Goal: Communication & Community: Answer question/provide support

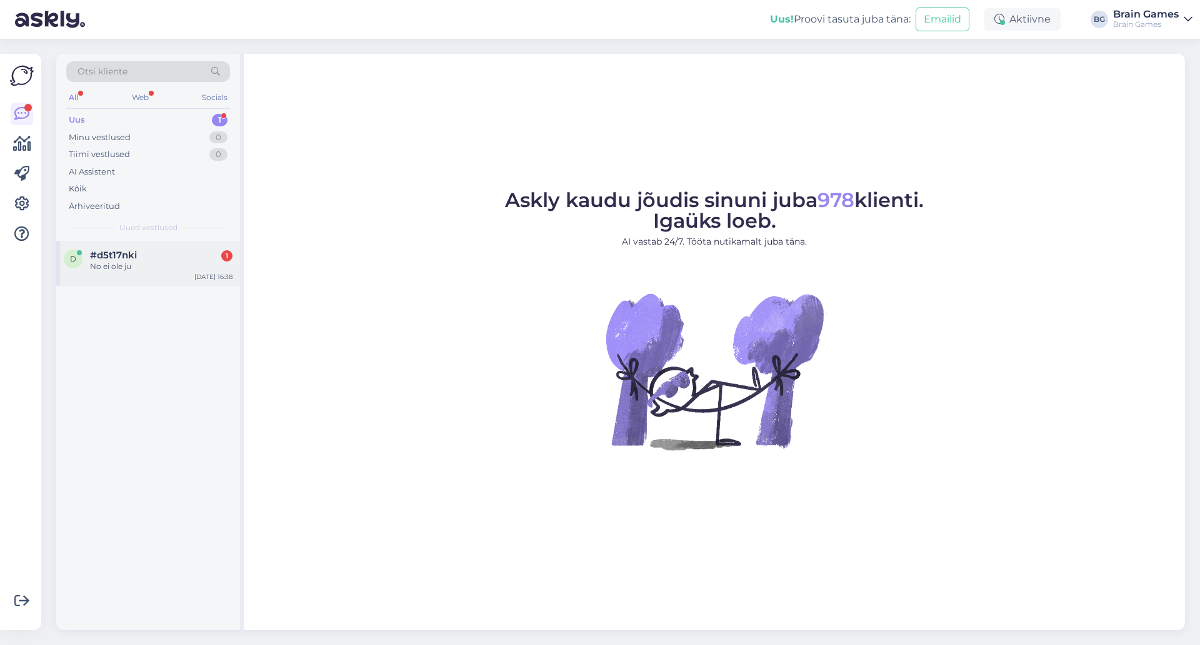
click at [122, 260] on span "#d5t17nki" at bounding box center [113, 254] width 47 height 11
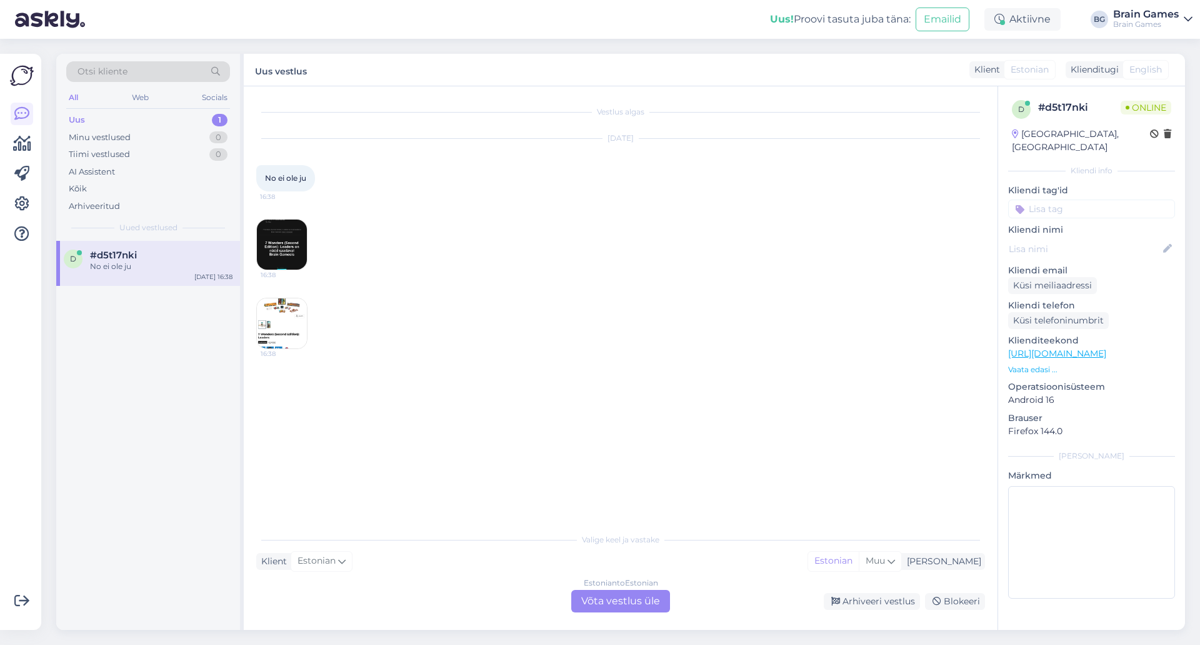
click at [275, 254] on img at bounding box center [282, 244] width 50 height 50
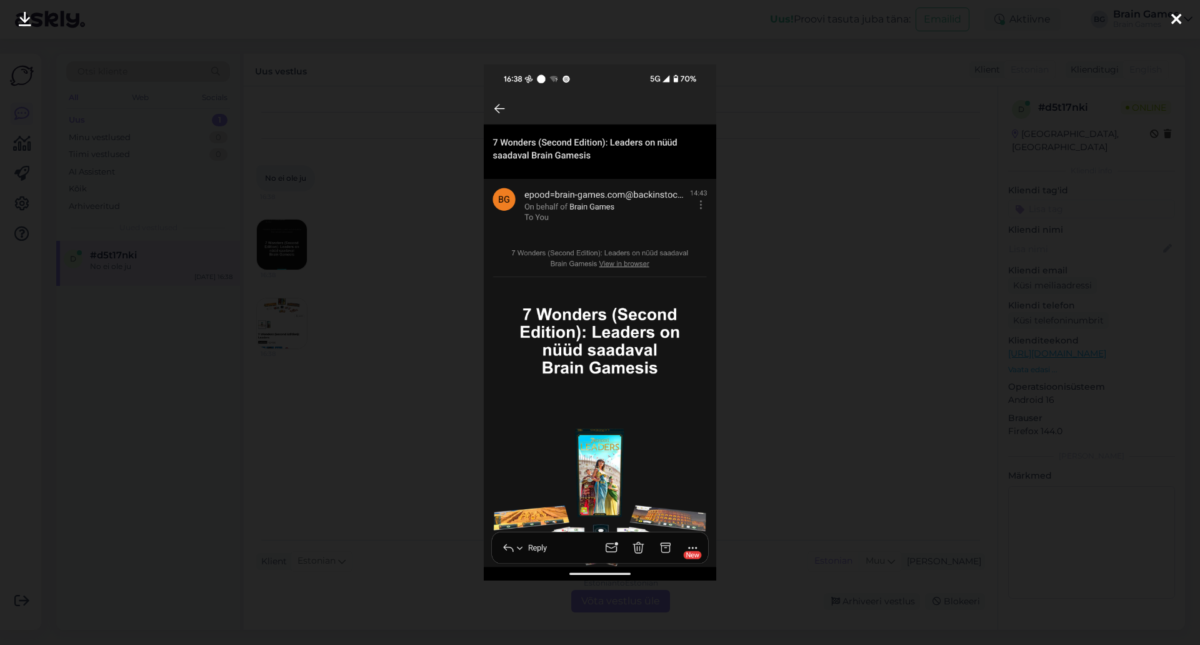
click at [796, 351] on div at bounding box center [600, 322] width 1200 height 645
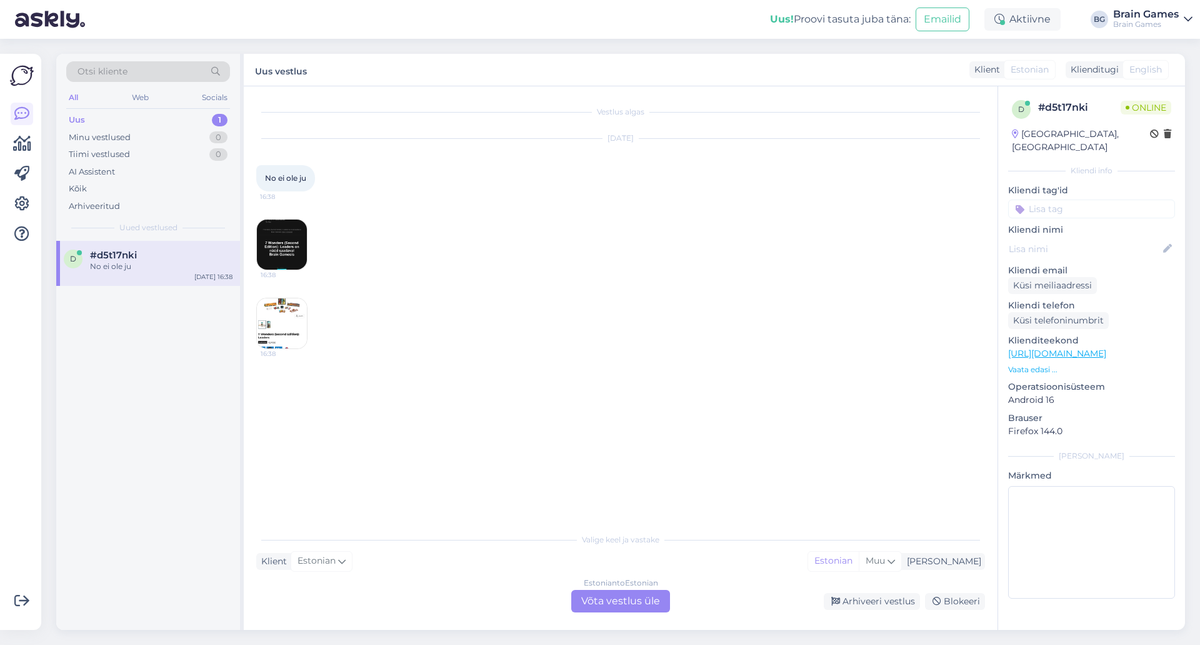
click at [284, 323] on img at bounding box center [282, 323] width 50 height 50
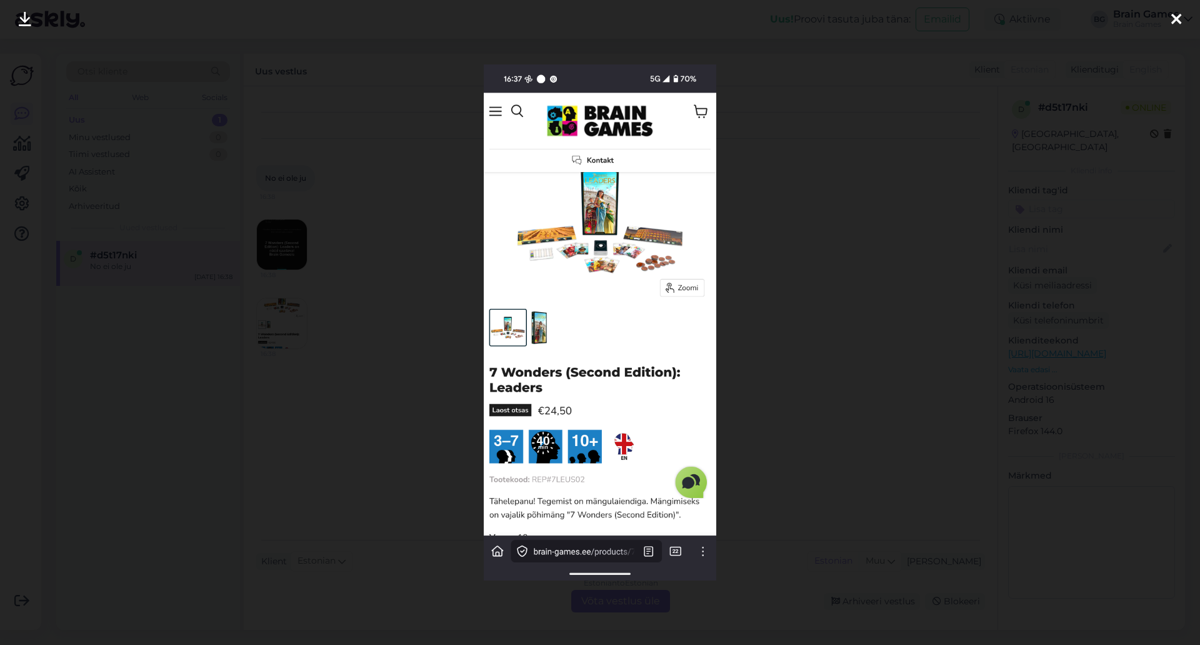
click at [897, 367] on div at bounding box center [600, 322] width 1200 height 645
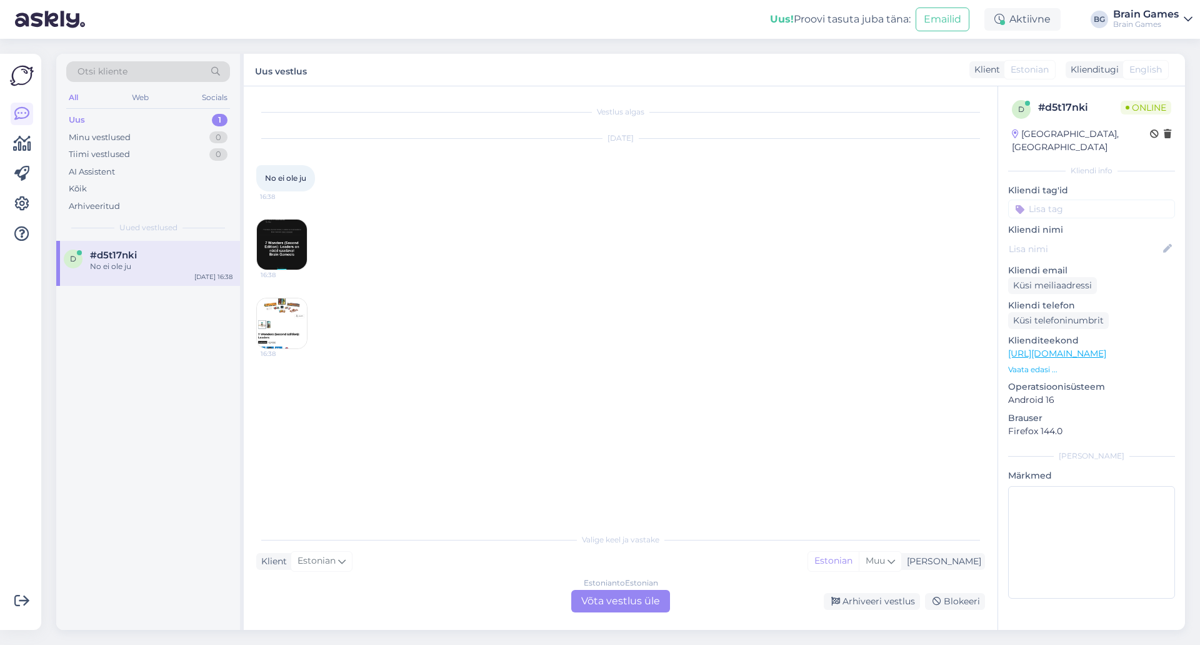
click at [647, 603] on div "Estonian to Estonian Võta vestlus üle" at bounding box center [620, 601] width 99 height 23
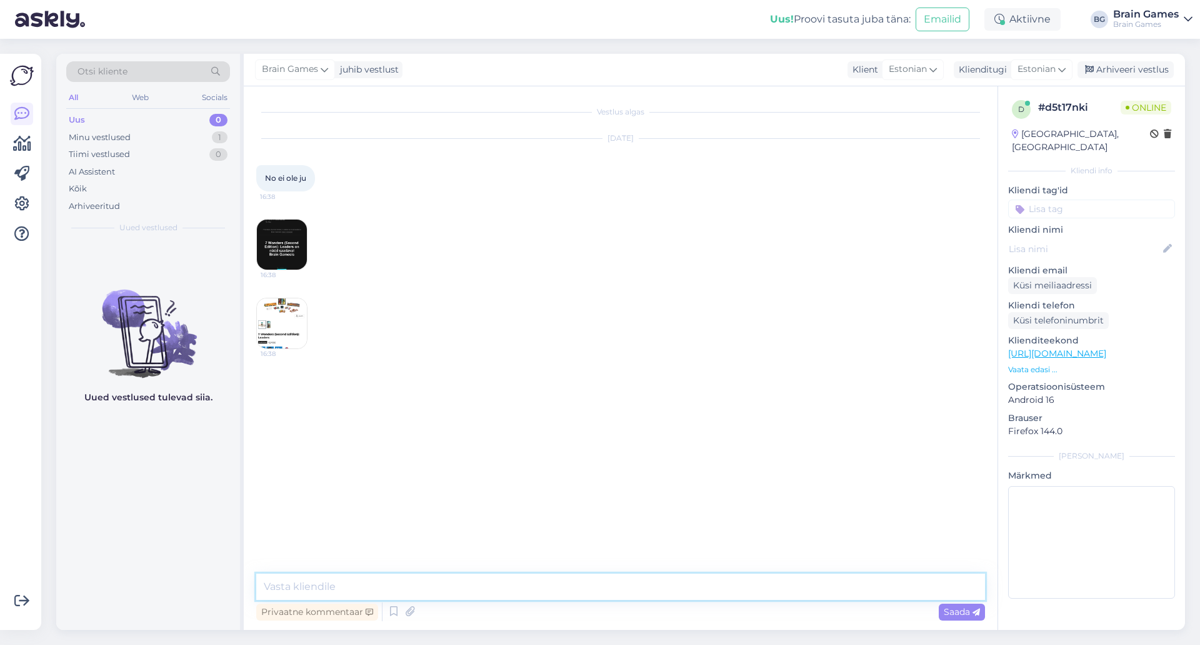
click at [620, 585] on textarea at bounding box center [620, 586] width 729 height 26
type textarea "Tere!"
type textarea "M"
type textarea "T"
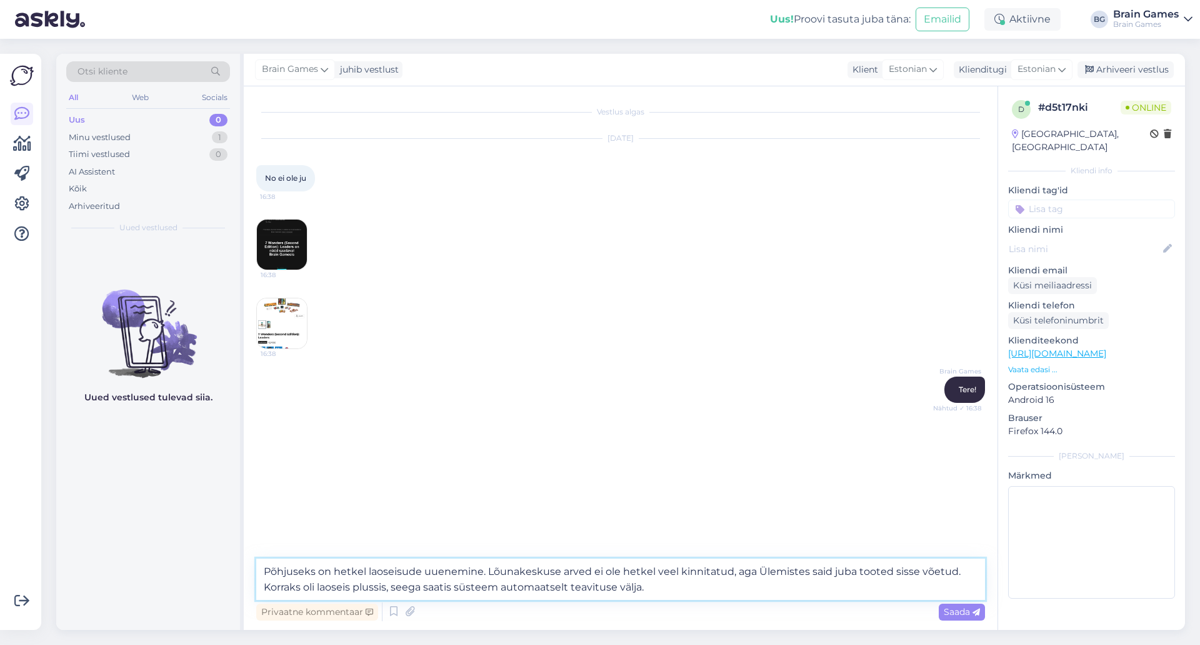
type textarea "Põhjuseks on hetkel laoseisude uuenemine. Lõunakeskuse arved ei ole hetkel veel…"
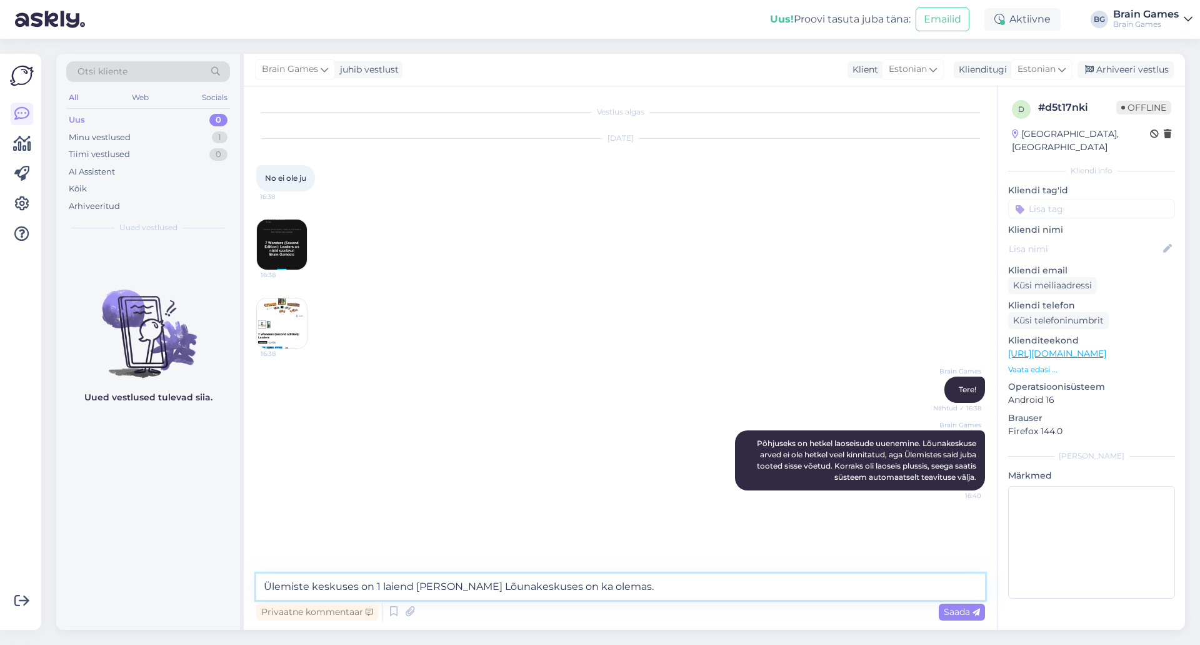
type textarea "Ülemiste keskuses on 1 laiend [PERSON_NAME] Lõunakeskuses on ka olemas."
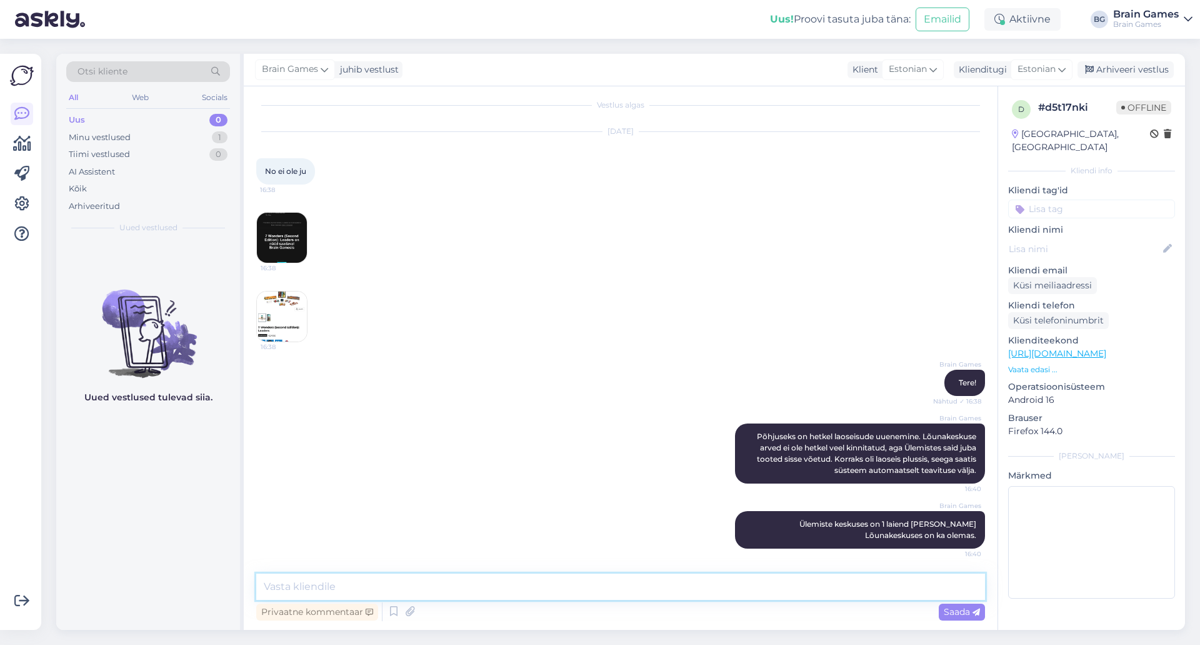
click at [659, 580] on textarea at bounding box center [620, 586] width 729 height 26
type textarea "L"
type textarea "Kuna Lõunakeskus [PERSON_NAME] juba ühe enda oma ära, siis läks laoseis korraks…"
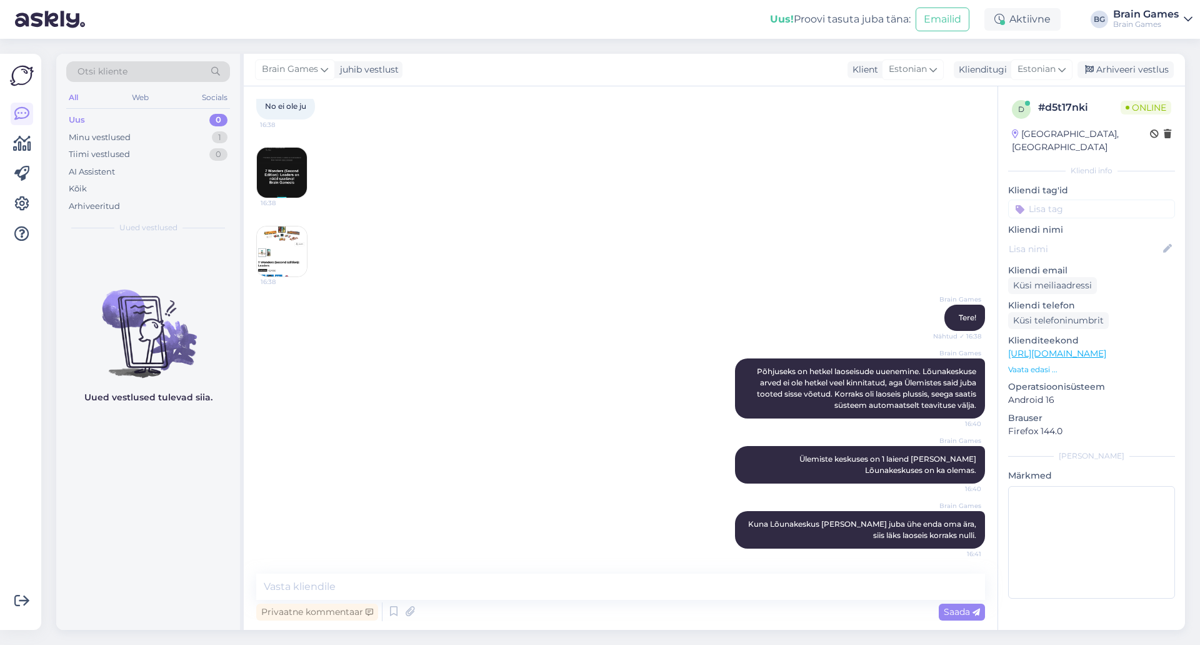
click at [550, 442] on div "Brain Games Ülemiste keskuses on 1 laiend [PERSON_NAME] Lõunakeskuses on ka ole…" at bounding box center [620, 464] width 729 height 65
click at [520, 496] on div "Brain Games Ülemiste keskuses on 1 laiend [PERSON_NAME] Lõunakeskuses on ka ole…" at bounding box center [620, 464] width 729 height 65
click at [420, 465] on div "Brain Games Ülemiste keskuses on 1 laiend [PERSON_NAME] Lõunakeskuses on ka ole…" at bounding box center [620, 464] width 729 height 65
click at [429, 466] on div "Brain Games Ülemiste keskuses on 1 laiend [PERSON_NAME] Lõunakeskuses on ka ole…" at bounding box center [620, 464] width 729 height 65
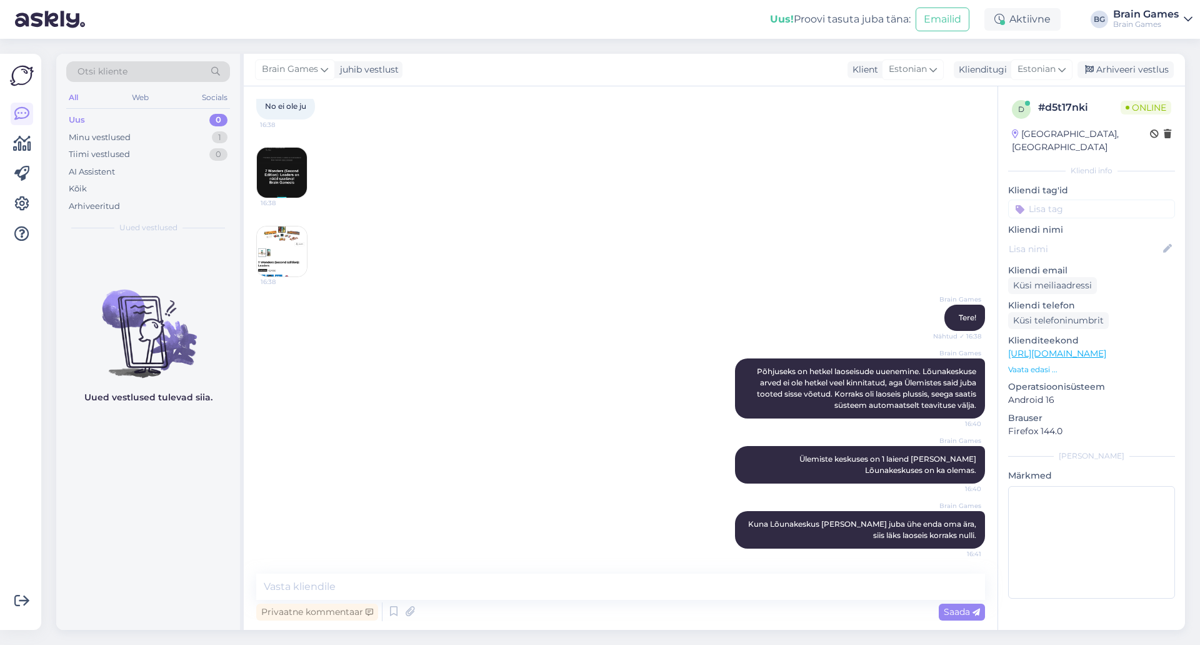
click at [429, 466] on div "Brain Games Ülemiste keskuses on 1 laiend [PERSON_NAME] Lõunakeskuses on ka ole…" at bounding box center [620, 464] width 729 height 65
click at [1085, 609] on div "d # d5t17nki Online [GEOGRAPHIC_DATA], [GEOGRAPHIC_DATA] Kliendi info Kliendi t…" at bounding box center [1092, 357] width 188 height 543
click at [1092, 608] on div "d # d5t17nki Online [GEOGRAPHIC_DATA], [GEOGRAPHIC_DATA] Kliendi info Kliendi t…" at bounding box center [1092, 357] width 188 height 543
click at [1092, 606] on div "d # d5t17nki Online [GEOGRAPHIC_DATA], [GEOGRAPHIC_DATA] Kliendi info Kliendi t…" at bounding box center [1092, 357] width 188 height 543
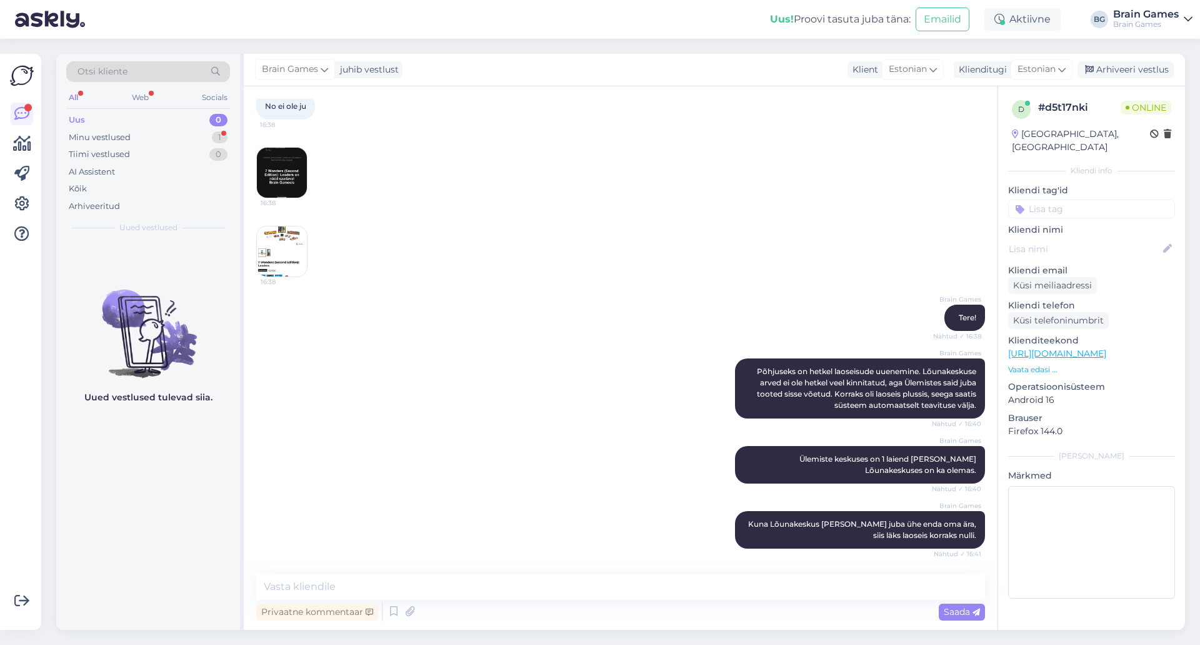
scroll to position [126, 0]
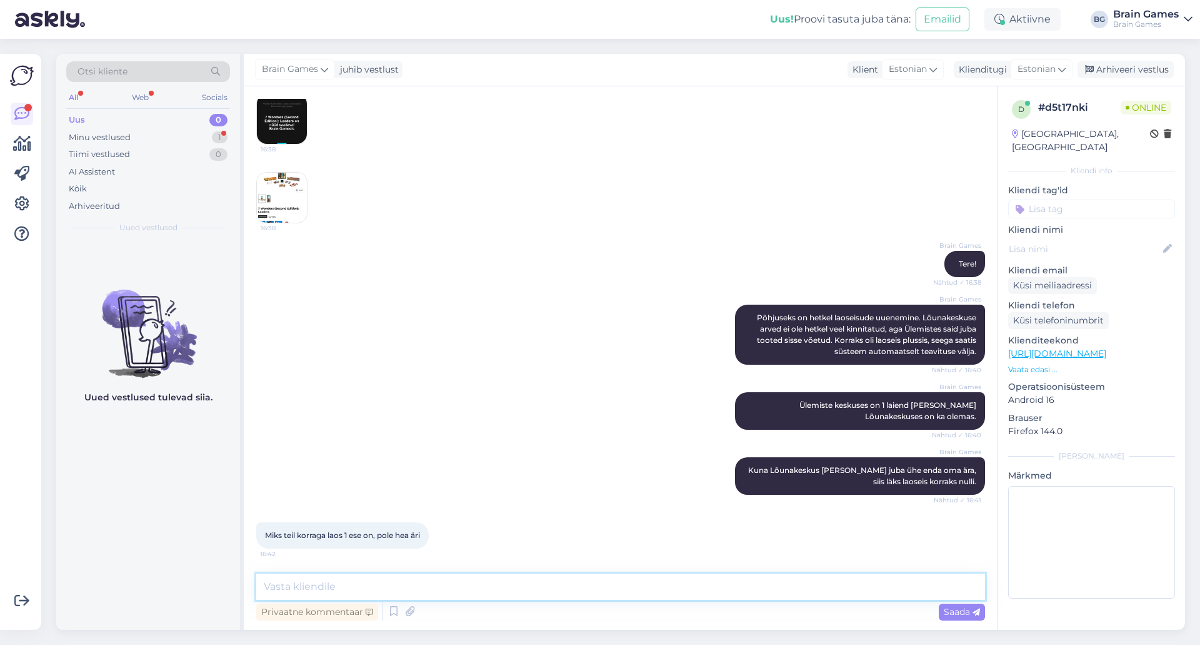
click at [520, 580] on textarea at bounding box center [620, 586] width 729 height 26
type textarea "K"
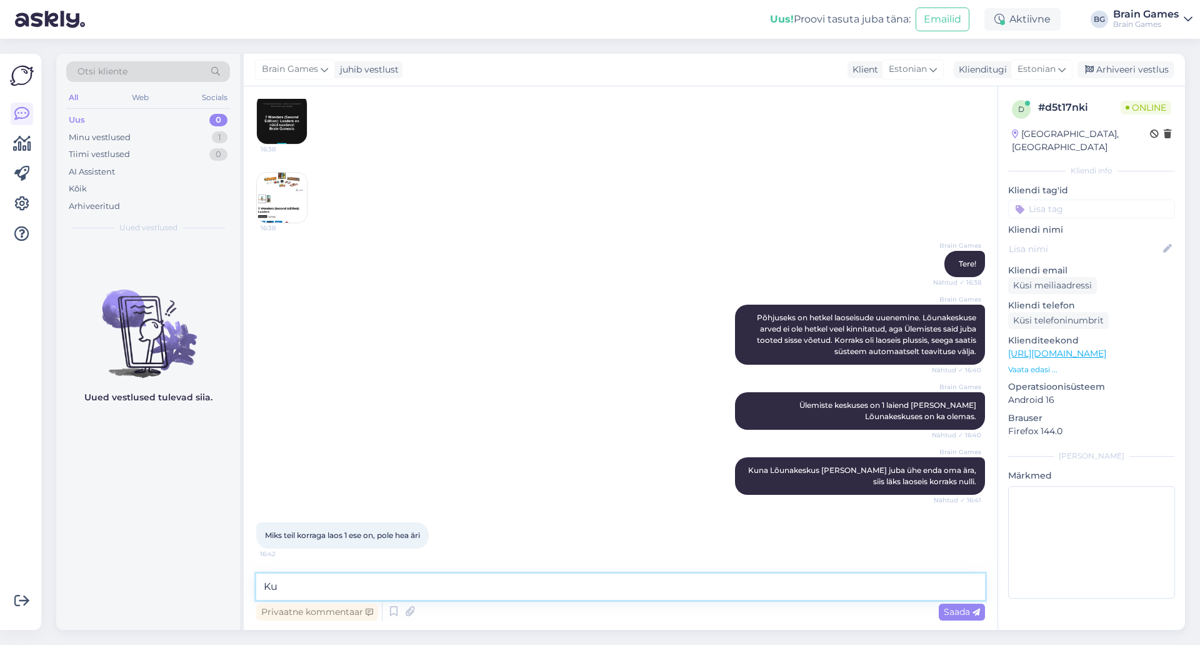
type textarea "K"
type textarea "Tellime tooteid nii palju, [PERSON_NAME] tarnijate ladudes on. Kahjuks ei olegi…"
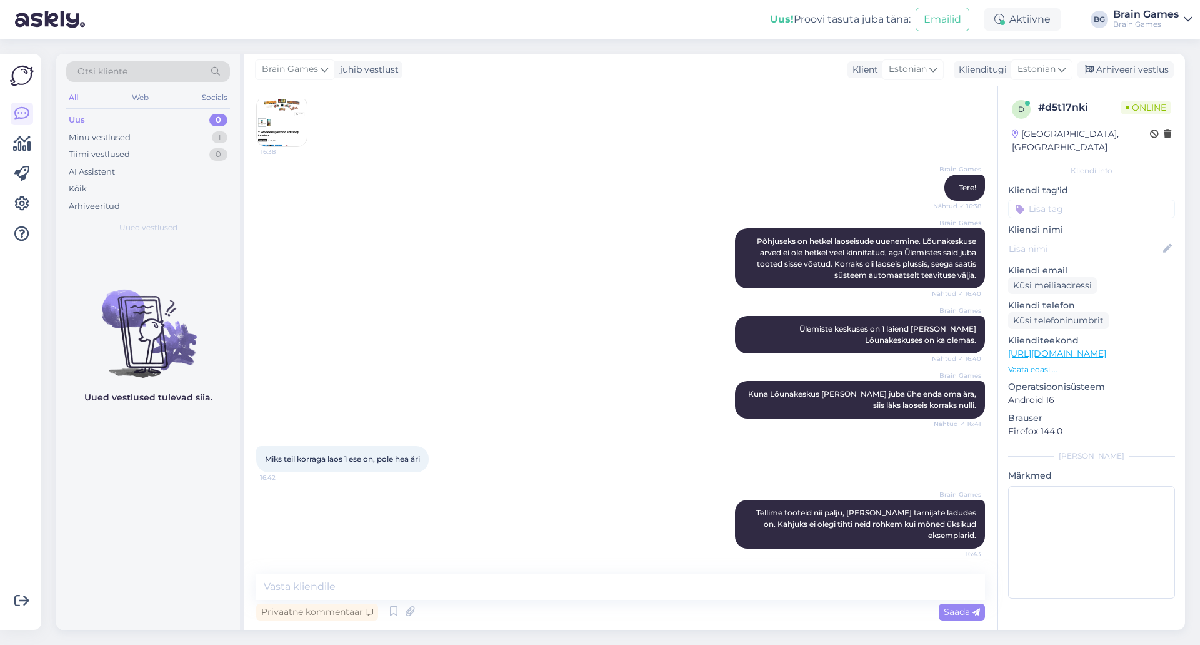
click at [512, 477] on div "Miks teil korraga laos 1 ese on, pole hea äri 16:42" at bounding box center [620, 459] width 729 height 54
click at [478, 496] on div "Brain Games Tellime tooteid nii palju, [PERSON_NAME] tarnijate ladudes on. Kahj…" at bounding box center [620, 524] width 729 height 76
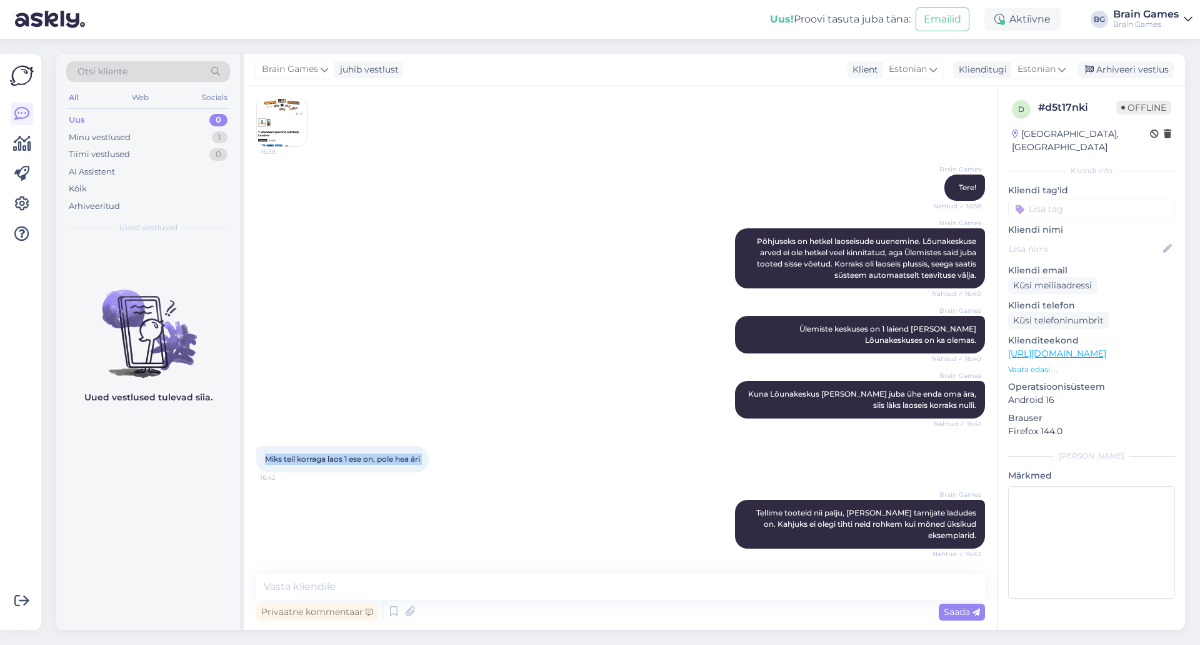
drag, startPoint x: 264, startPoint y: 457, endPoint x: 435, endPoint y: 453, distance: 170.7
click at [429, 453] on div "Miks teil korraga laos 1 ese on, pole hea äri 16:42" at bounding box center [342, 459] width 173 height 26
copy div "Miks teil korraga laos 1 ese on, pole hea äri 16:42"
click at [500, 289] on div "Brain Games Põhjuseks on hetkel laoseisude uuenemine. Lõunakeskuse arved ei ole…" at bounding box center [620, 258] width 729 height 88
click at [476, 289] on div "Brain Games Põhjuseks on hetkel laoseisude uuenemine. Lõunakeskuse arved ei ole…" at bounding box center [620, 258] width 729 height 88
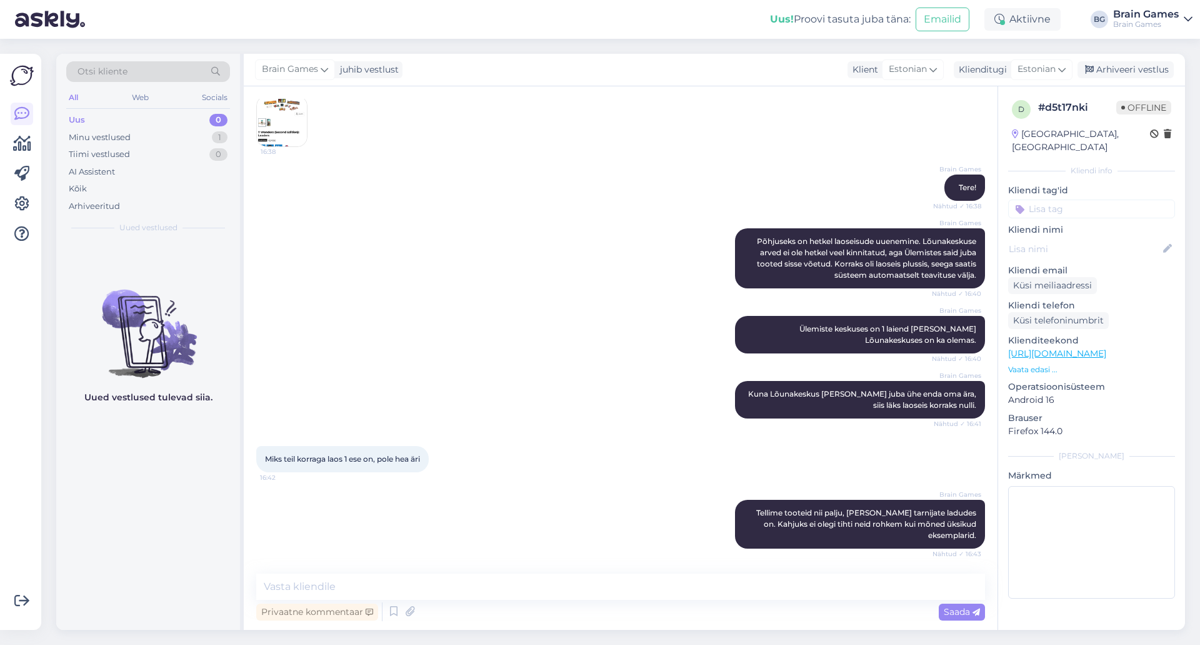
click at [1071, 600] on div "d # d5t17nki Offline [GEOGRAPHIC_DATA], [GEOGRAPHIC_DATA] Kliendi info Kliendi …" at bounding box center [1091, 351] width 187 height 531
click at [1097, 603] on div "d # d5t17nki Offline [GEOGRAPHIC_DATA], [GEOGRAPHIC_DATA] Kliendi info Kliendi …" at bounding box center [1091, 351] width 187 height 531
